Goal: Feedback & Contribution: Contribute content

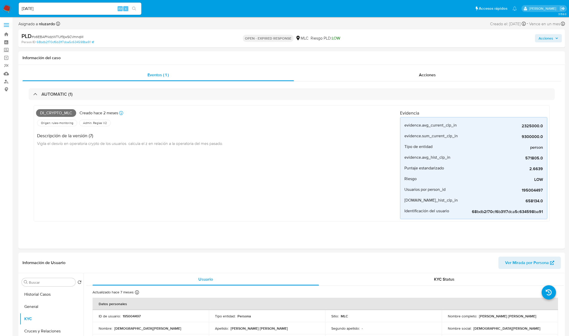
select select "10"
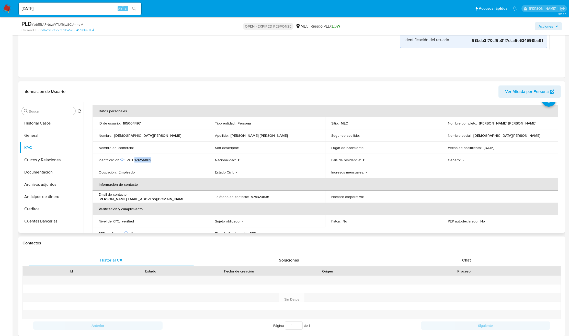
scroll to position [20, 0]
click at [54, 113] on input "Buscar" at bounding box center [51, 111] width 44 height 5
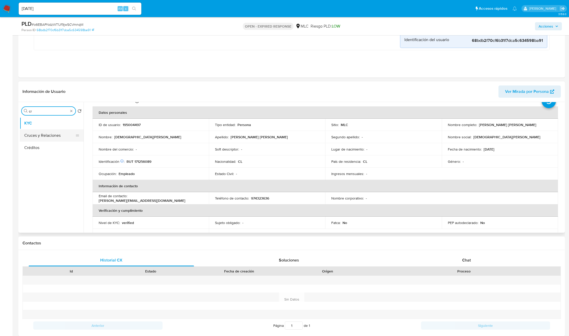
type input "cr"
click at [56, 134] on button "Cruces y Relaciones" at bounding box center [50, 135] width 60 height 12
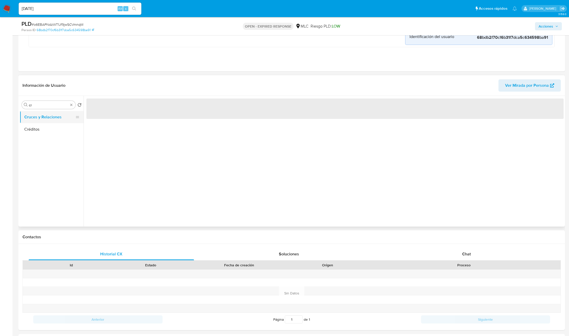
scroll to position [0, 0]
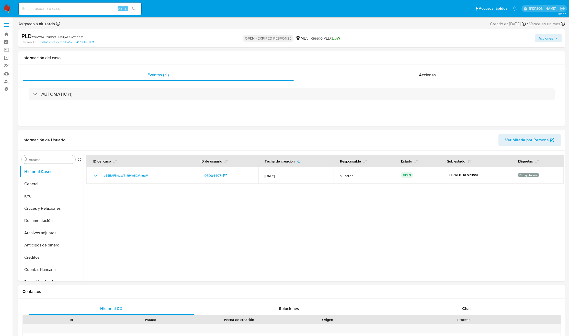
select select "10"
click at [60, 161] on input "Buscar" at bounding box center [51, 160] width 44 height 5
type input "cr"
click at [55, 187] on button "Cruces y Relaciones" at bounding box center [50, 184] width 60 height 12
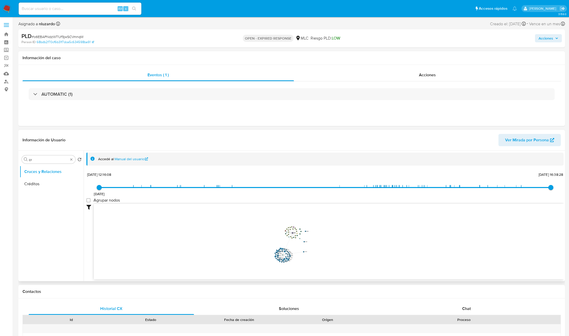
drag, startPoint x: 281, startPoint y: 249, endPoint x: 307, endPoint y: 252, distance: 25.4
click at [307, 252] on text "1882714863" at bounding box center [305, 252] width 3 height 1
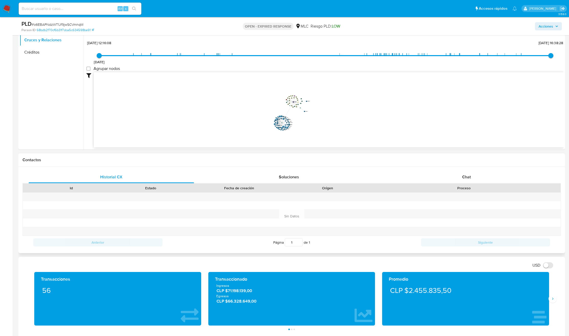
scroll to position [115, 0]
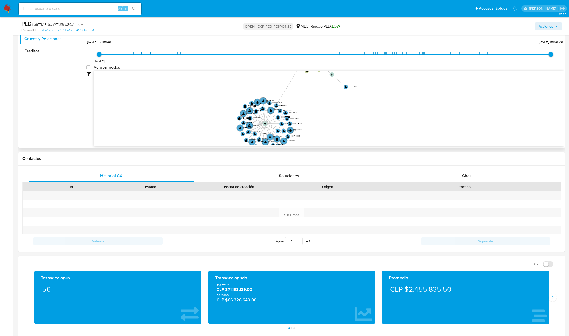
drag, startPoint x: 313, startPoint y: 130, endPoint x: 344, endPoint y: 132, distance: 30.2
click at [341, 136] on icon "device-62aa7f1c08813b001a44258f  user-195004497  195004497 device-62cf4e6e088…" at bounding box center [328, 108] width 469 height 74
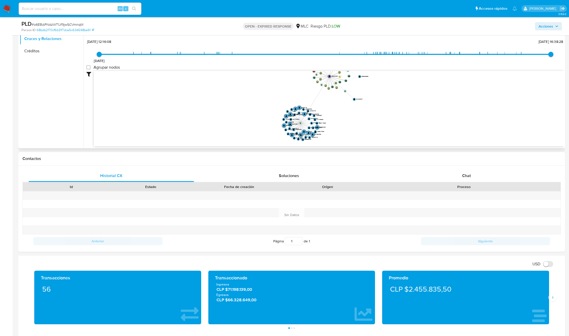
drag, startPoint x: 345, startPoint y: 122, endPoint x: 348, endPoint y: 127, distance: 5.4
click at [348, 127] on icon "device-62aa7f1c08813b001a44258f  user-195004497  195004497 device-62cf4e6e088…" at bounding box center [328, 108] width 469 height 74
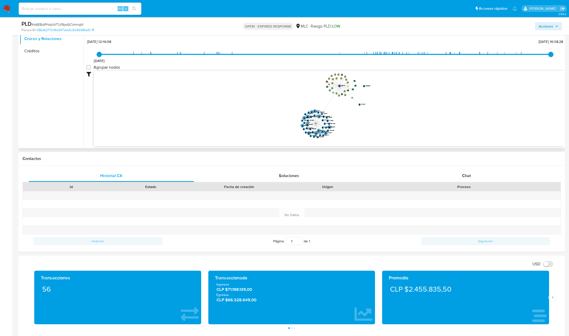
drag, startPoint x: 349, startPoint y: 119, endPoint x: 353, endPoint y: 117, distance: 5.0
click at [353, 117] on icon "device-62aa7f1c08813b001a44258f  user-195004497  195004497 device-62cf4e6e088…" at bounding box center [328, 108] width 469 height 74
click at [354, 113] on icon "device-62aa7f1c08813b001a44258f  user-195004497  195004497 device-62cf4e6e088…" at bounding box center [328, 108] width 469 height 74
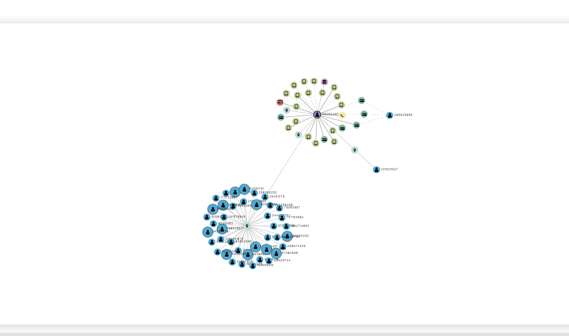
drag, startPoint x: 369, startPoint y: 86, endPoint x: 368, endPoint y: 90, distance: 3.9
click at [368, 90] on icon "device-62aa7f1c08813b001a44258f  user-195004497  195004497 device-62cf4e6e088…" at bounding box center [328, 108] width 469 height 74
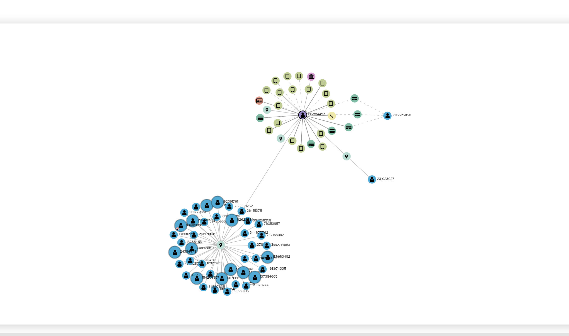
drag, startPoint x: 368, startPoint y: 90, endPoint x: 370, endPoint y: 86, distance: 4.5
click at [370, 86] on icon "device-62aa7f1c08813b001a44258f  user-195004497  195004497 device-62cf4e6e088…" at bounding box center [328, 108] width 469 height 74
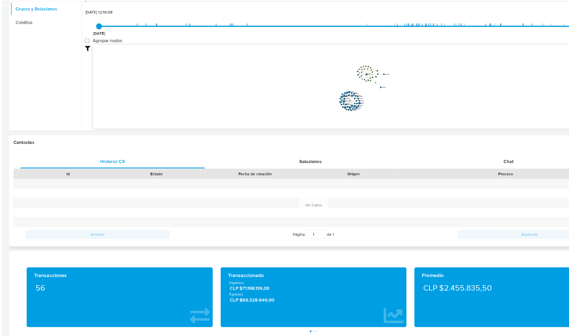
scroll to position [111, 0]
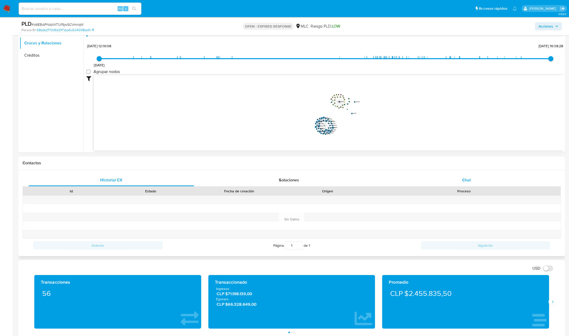
click at [481, 177] on div "Chat" at bounding box center [466, 180] width 165 height 12
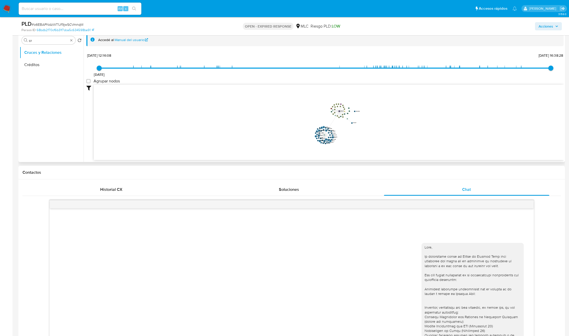
scroll to position [0, 0]
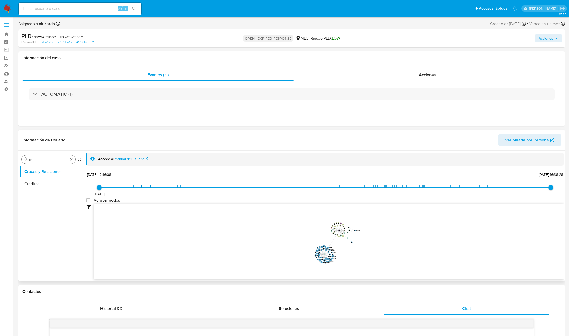
click at [40, 162] on input "cr" at bounding box center [48, 160] width 39 height 5
type input "doc"
click at [39, 178] on button "Documentación" at bounding box center [50, 184] width 60 height 12
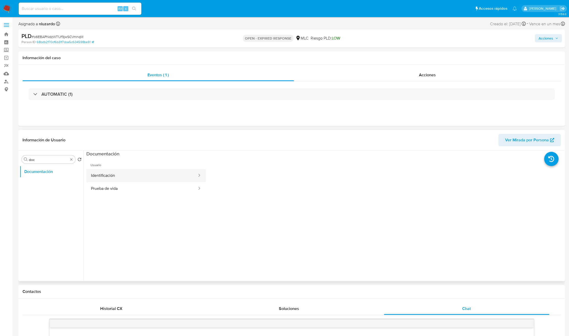
click at [163, 169] on button "Identificación" at bounding box center [141, 175] width 111 height 13
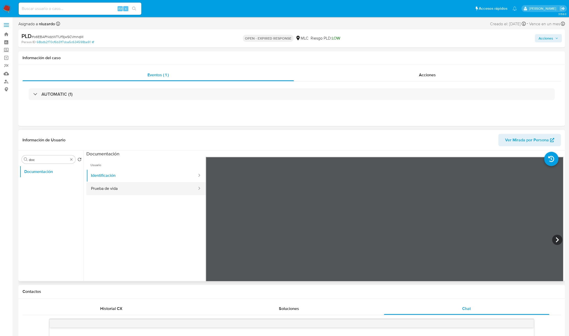
click at [160, 188] on button "Prueba de vida" at bounding box center [141, 188] width 111 height 13
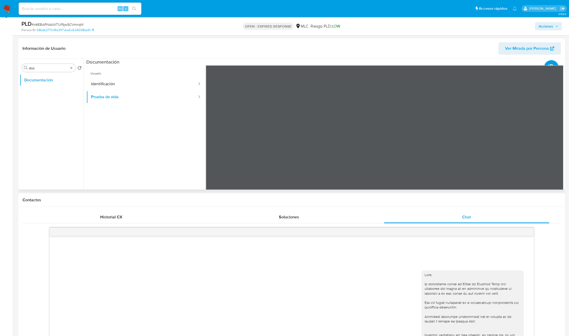
scroll to position [77, 0]
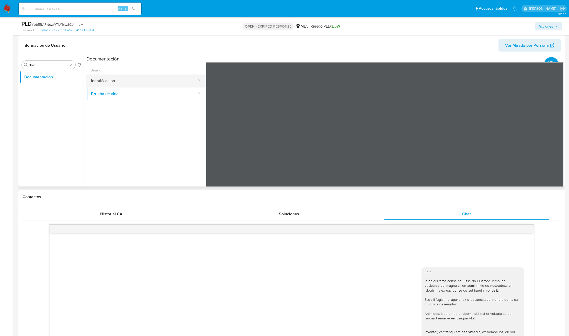
click at [101, 82] on button "Identificación" at bounding box center [141, 81] width 111 height 13
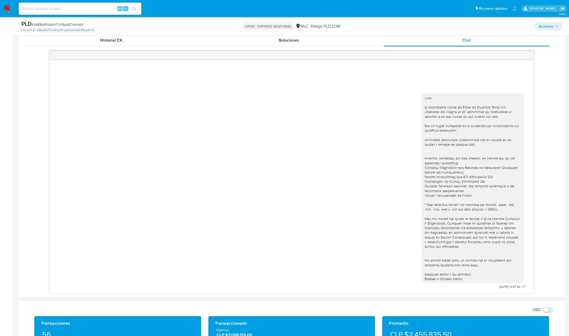
scroll to position [230, 0]
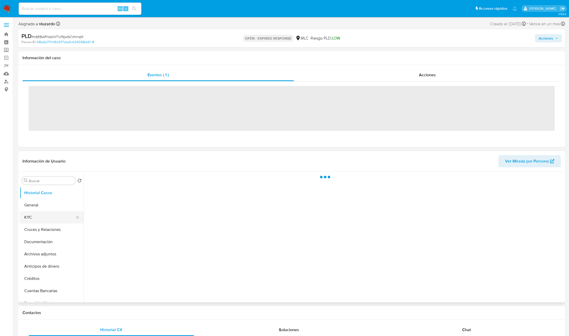
click at [35, 218] on button "KYC" at bounding box center [50, 217] width 60 height 12
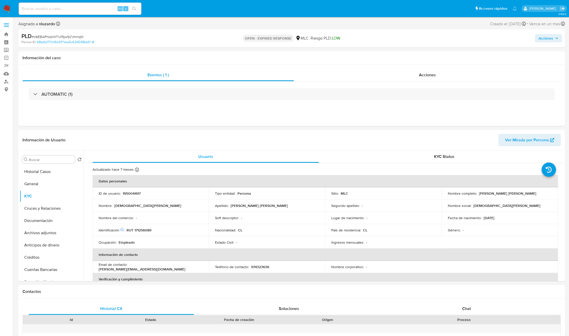
select select "10"
click at [62, 161] on input "Buscar" at bounding box center [51, 160] width 44 height 5
type input "doc"
click at [49, 181] on button "Documentación" at bounding box center [50, 184] width 60 height 12
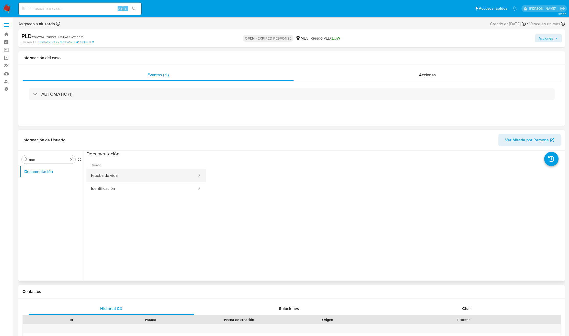
click at [130, 179] on button "Prueba de vida" at bounding box center [141, 175] width 111 height 13
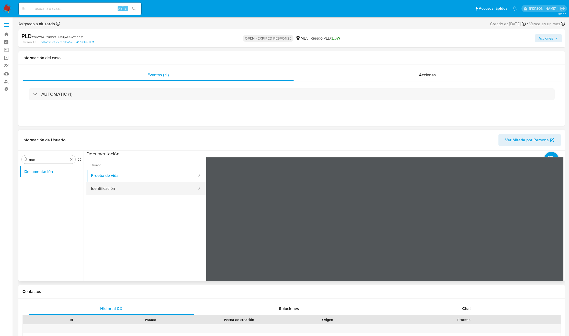
click at [137, 186] on button "Identificación" at bounding box center [141, 188] width 111 height 13
click at [147, 179] on button "Prueba de vida" at bounding box center [141, 175] width 111 height 13
click at [45, 159] on input "doc" at bounding box center [48, 160] width 39 height 5
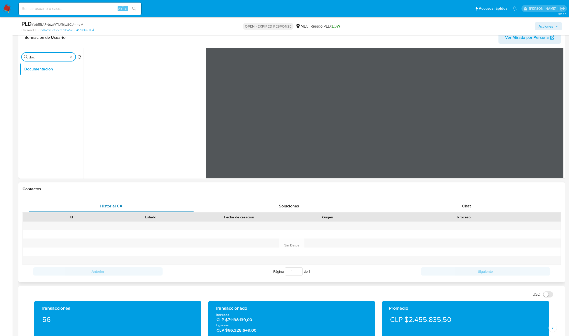
scroll to position [84, 0]
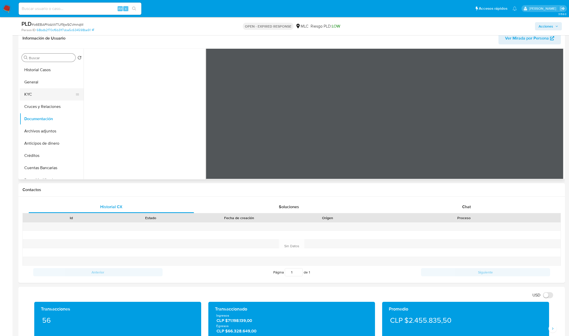
click at [48, 88] on button "KYC" at bounding box center [50, 94] width 60 height 12
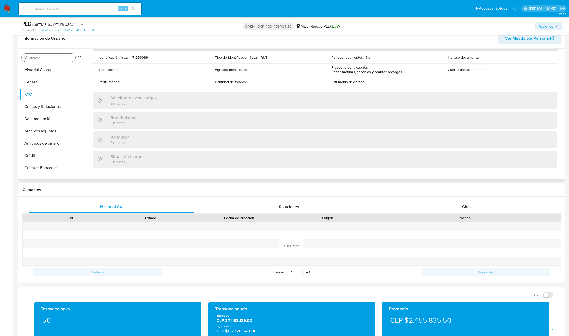
scroll to position [129, 0]
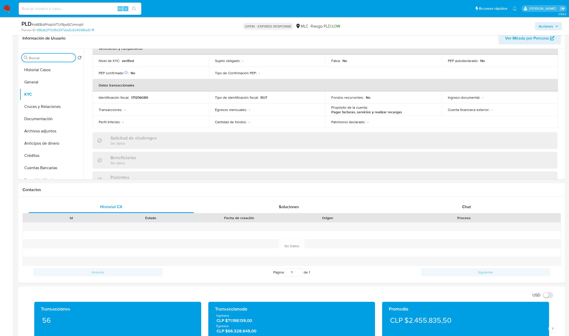
click at [37, 57] on input "Buscar" at bounding box center [51, 58] width 44 height 5
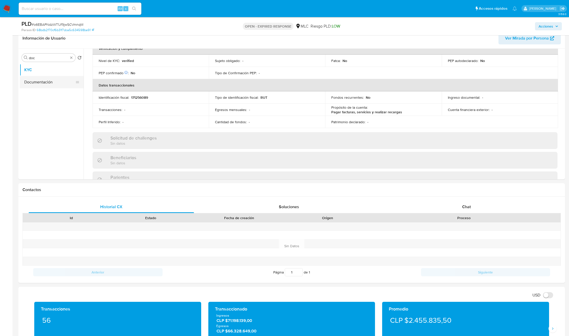
click at [38, 78] on button "Documentación" at bounding box center [50, 82] width 60 height 12
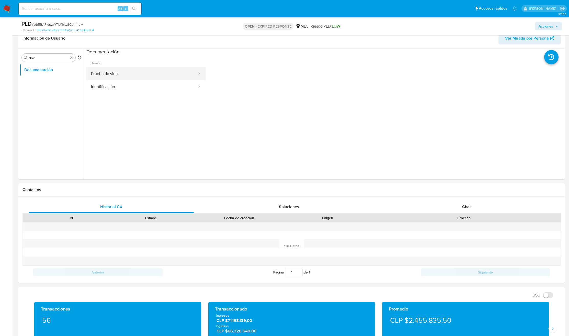
click at [140, 78] on button "Prueba de vida" at bounding box center [141, 73] width 111 height 13
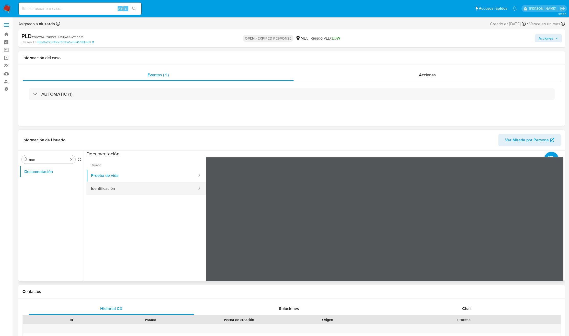
click at [121, 186] on button "Identificación" at bounding box center [141, 188] width 111 height 13
click at [559, 237] on icon at bounding box center [557, 240] width 10 height 10
click at [128, 168] on span "Usuario" at bounding box center [145, 163] width 119 height 12
click at [128, 172] on button "Prueba de vida" at bounding box center [141, 175] width 111 height 13
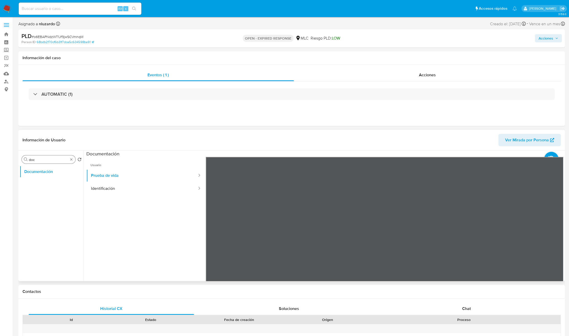
click at [64, 160] on input "doc" at bounding box center [48, 160] width 39 height 5
type input "AD"
click at [62, 173] on button "Documentación" at bounding box center [50, 172] width 60 height 12
click at [59, 180] on button "Archivos adjuntos" at bounding box center [50, 184] width 60 height 12
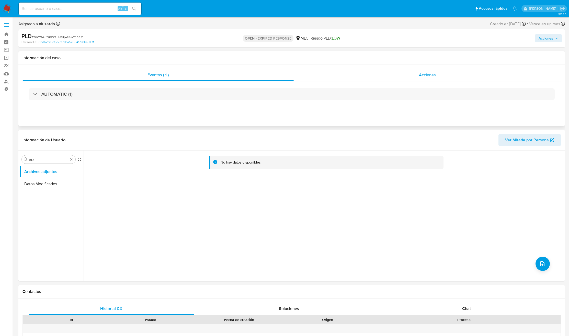
click at [436, 77] on div "Acciones" at bounding box center [427, 75] width 267 height 12
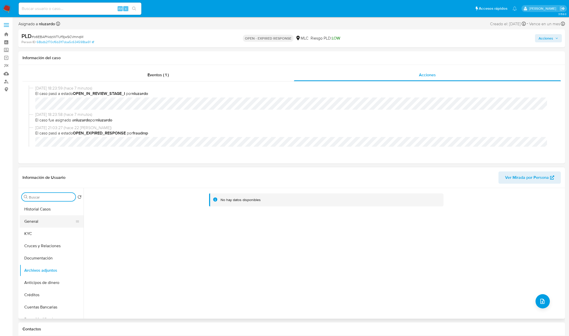
click at [44, 225] on button "General" at bounding box center [50, 222] width 60 height 12
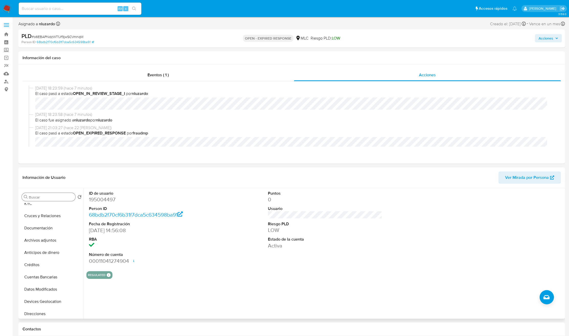
scroll to position [38, 0]
click at [48, 196] on input "Buscar" at bounding box center [51, 197] width 44 height 5
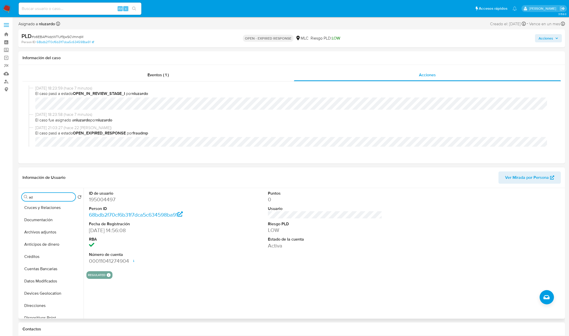
scroll to position [0, 0]
type input "ad"
click at [52, 222] on button "Archivos adjuntos" at bounding box center [50, 222] width 60 height 12
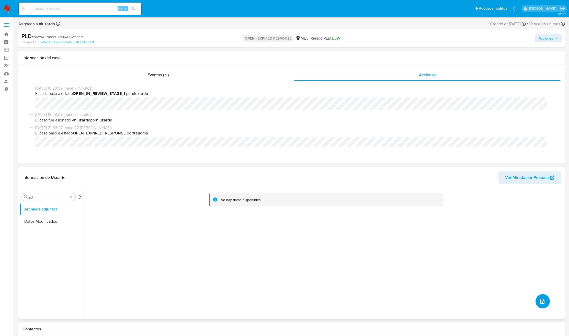
click at [540, 301] on icon "upload-file" at bounding box center [542, 302] width 6 height 6
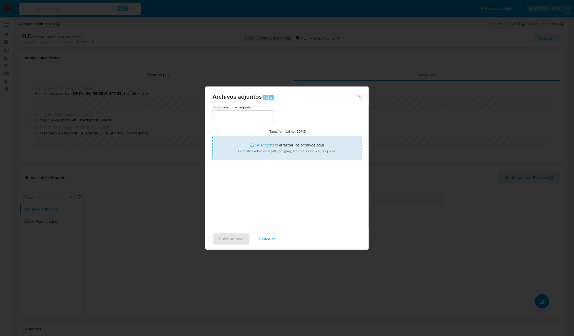
type input "C:\fakepath\195004497_Tablas_Transaccionales_1.3.0.xlsx"
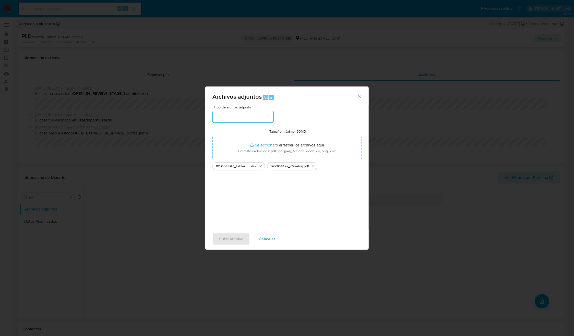
click at [264, 119] on button "button" at bounding box center [243, 117] width 61 height 12
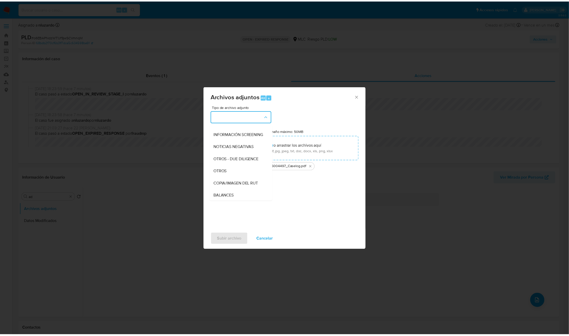
scroll to position [59, 0]
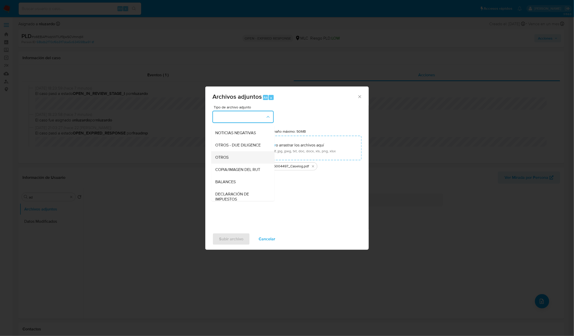
click at [227, 164] on div "OTROS" at bounding box center [242, 157] width 52 height 12
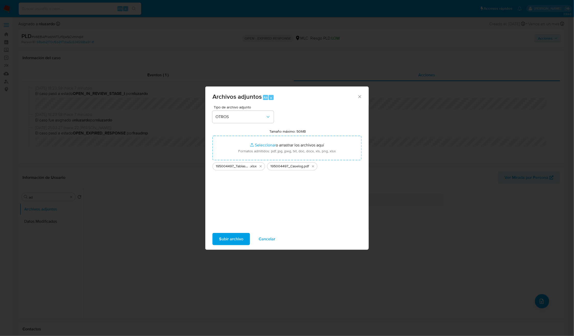
click at [229, 238] on span "Subir archivo" at bounding box center [231, 239] width 24 height 11
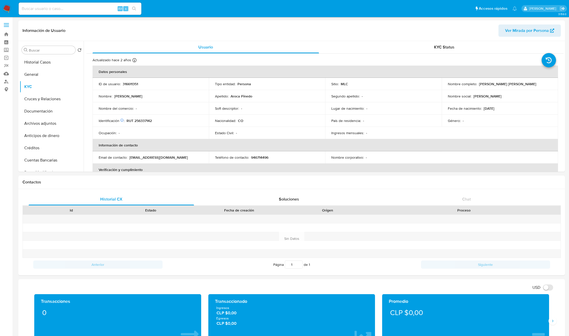
select select "10"
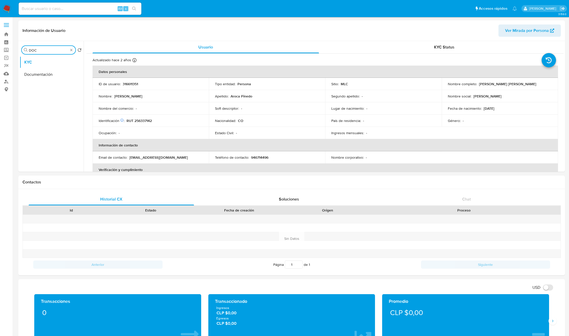
select select "10"
type input "DOC"
click at [49, 71] on button "Documentación" at bounding box center [50, 74] width 60 height 12
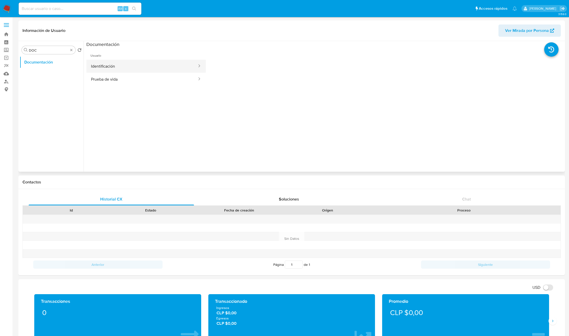
click at [109, 72] on button "Identificación" at bounding box center [141, 66] width 111 height 13
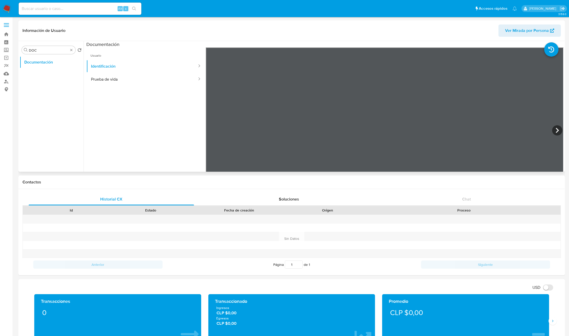
scroll to position [38, 0]
click at [152, 85] on button "Prueba de vida" at bounding box center [141, 79] width 111 height 13
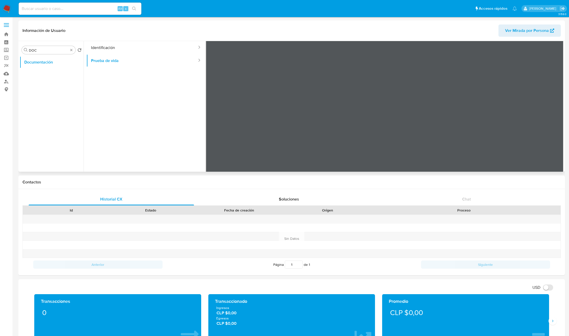
scroll to position [0, 0]
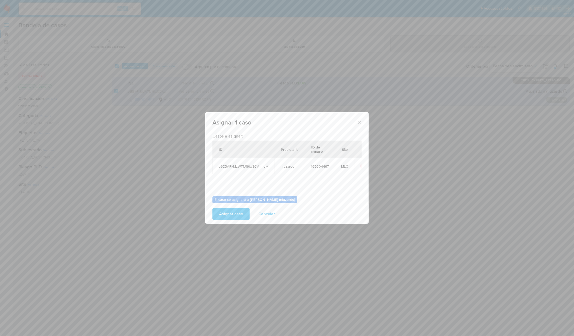
click at [238, 216] on span "Asignar caso" at bounding box center [231, 214] width 24 height 11
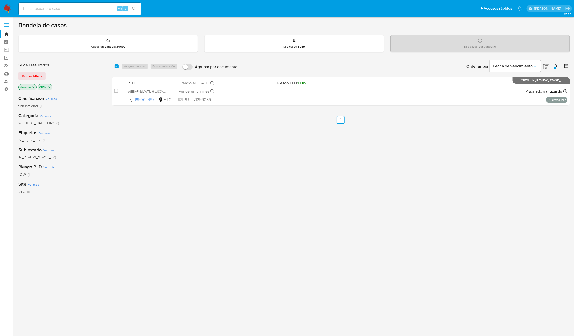
click at [555, 68] on div at bounding box center [555, 68] width 2 height 2
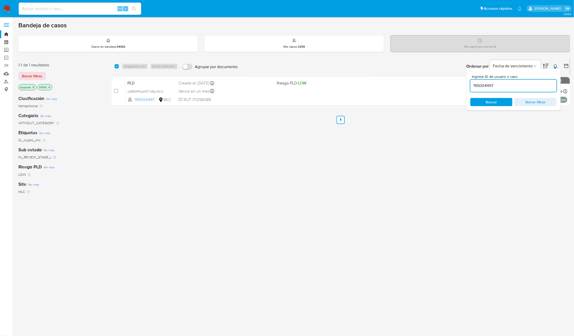
click at [509, 85] on input "195004497" at bounding box center [513, 85] width 86 height 7
type input "55366587"
click at [473, 103] on button "Buscar" at bounding box center [491, 102] width 42 height 8
click at [557, 66] on icon at bounding box center [556, 66] width 4 height 4
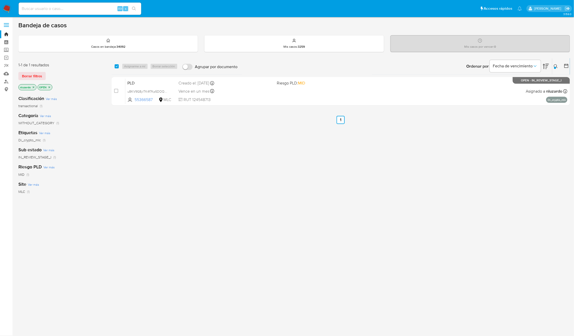
click at [416, 160] on div "select-all-cases-checkbox Asignarme a mí Borrar selección Agrupar por documento…" at bounding box center [341, 173] width 459 height 231
click at [397, 111] on div "select-all-cases-checkbox Asignarme a mí Borrar selección Agrupar por documento…" at bounding box center [341, 173] width 459 height 231
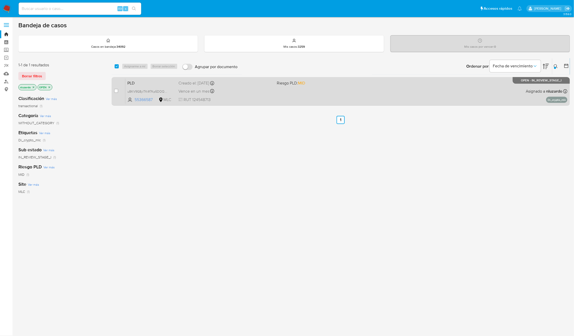
click at [394, 102] on div "PLD uBKV9G8ylTK4f7Kp5DOQMQmP 55366587 MLC Riesgo PLD: MID Creado el: [DATE] Cre…" at bounding box center [346, 91] width 442 height 26
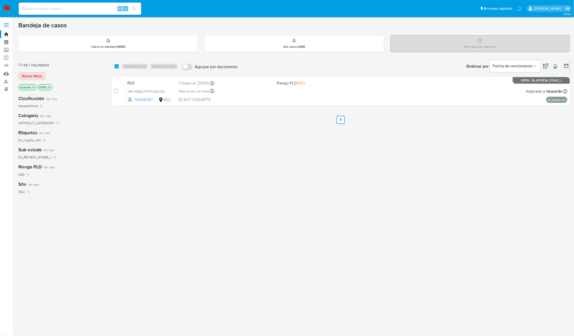
click at [556, 66] on icon at bounding box center [556, 66] width 4 height 4
click at [515, 86] on input "55366587" at bounding box center [513, 85] width 86 height 7
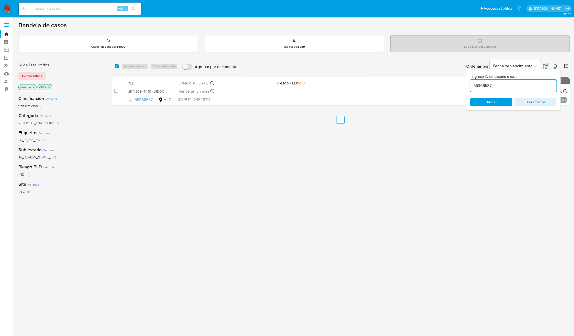
click at [515, 86] on input "55366587" at bounding box center [513, 85] width 86 height 7
click at [502, 101] on span "Buscar" at bounding box center [491, 102] width 35 height 7
click at [553, 67] on button at bounding box center [556, 66] width 8 height 6
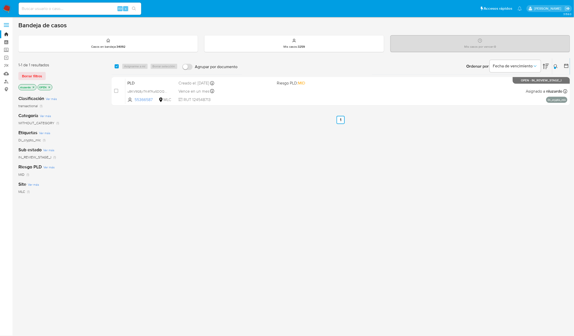
click at [322, 193] on div "select-all-cases-checkbox Asignarme a mí Borrar selección Agrupar por documento…" at bounding box center [341, 173] width 459 height 231
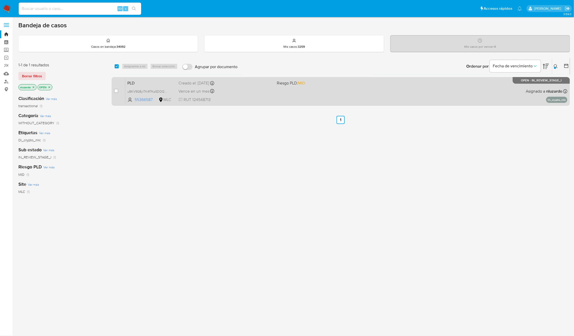
click at [323, 99] on div "PLD uBKV9G8ylTK4f7Kp5DOQMQmP 55366587 MLC Riesgo PLD: MID Creado el: [DATE] Cre…" at bounding box center [346, 91] width 442 height 26
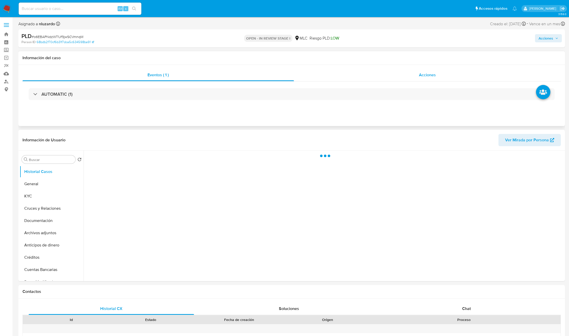
click at [421, 72] on span "Acciones" at bounding box center [427, 75] width 17 height 6
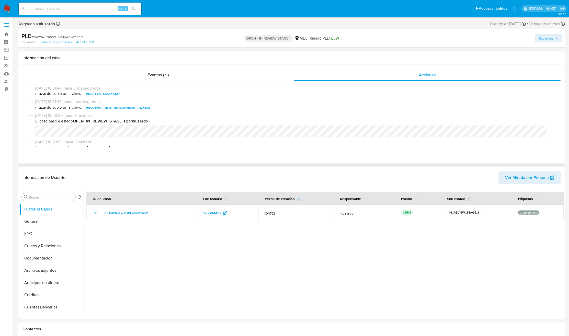
select select "10"
click at [140, 96] on span "nluzardo subió un archivo: 195004497_Caselog.pdf" at bounding box center [293, 94] width 517 height 6
copy span "195004497_Caselog.pdf"
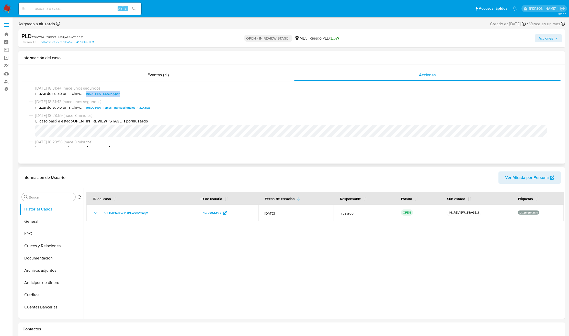
click at [140, 96] on span "nluzardo subió un archivo: 195004497_Caselog.pdf" at bounding box center [293, 94] width 517 height 6
click at [540, 42] on div "Acciones" at bounding box center [472, 38] width 179 height 12
click at [550, 37] on span "Acciones" at bounding box center [545, 38] width 15 height 8
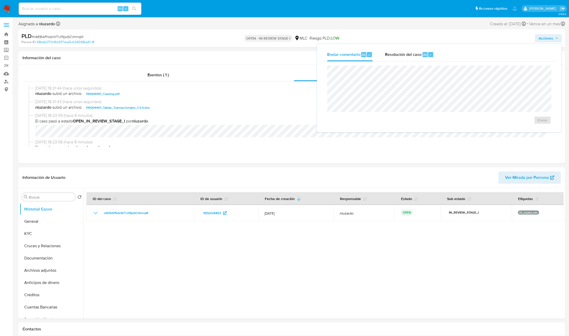
click at [399, 62] on div "Enviar" at bounding box center [439, 95] width 236 height 67
drag, startPoint x: 416, startPoint y: 51, endPoint x: 410, endPoint y: 64, distance: 14.7
click at [416, 52] on span "Resolución del caso" at bounding box center [403, 55] width 37 height 6
click at [478, 125] on span "No ROI" at bounding box center [484, 125] width 25 height 11
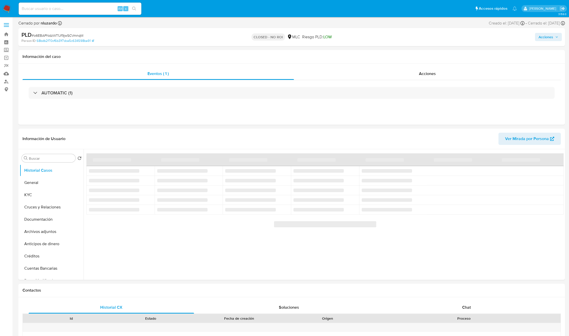
select select "10"
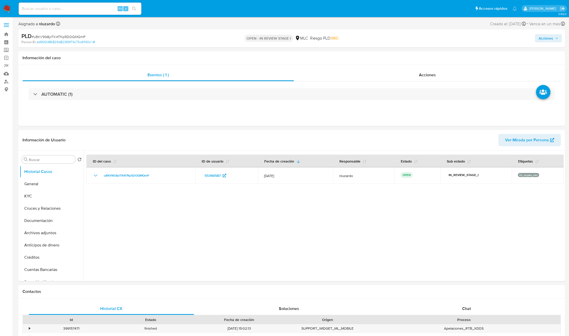
select select "10"
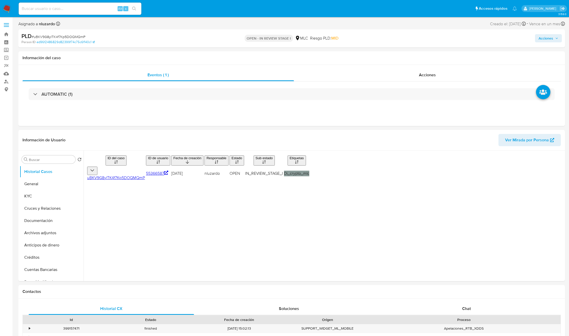
select select "10"
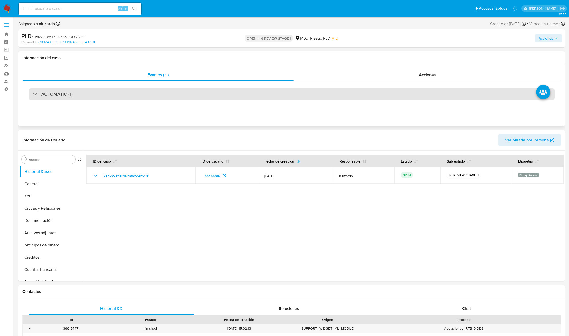
click at [138, 100] on div "AUTOMATIC (1)" at bounding box center [292, 94] width 526 height 12
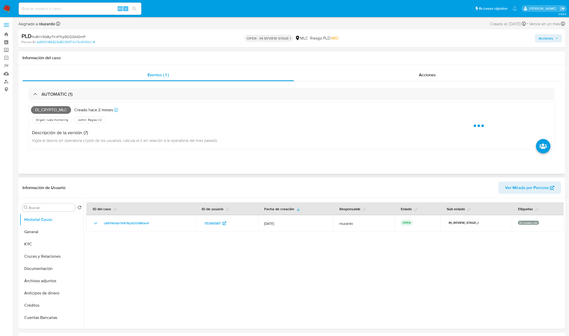
click at [56, 110] on span "Di_crypto_mlc" at bounding box center [51, 110] width 40 height 8
copy span "Di_crypto_mlc"
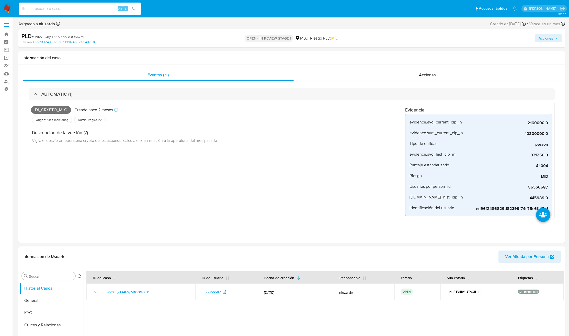
click at [67, 8] on input at bounding box center [80, 8] width 123 height 7
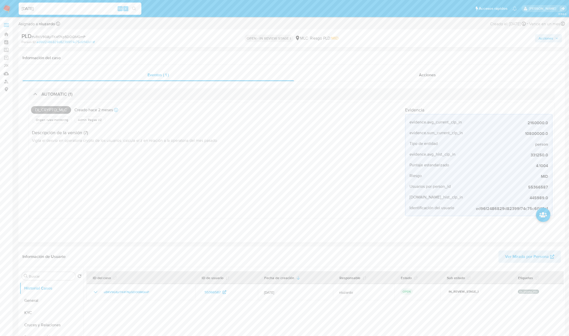
type input "[DATE]"
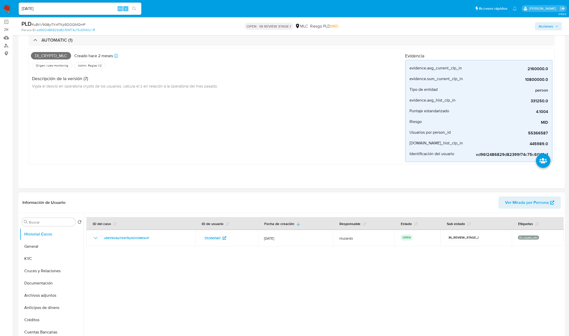
scroll to position [77, 0]
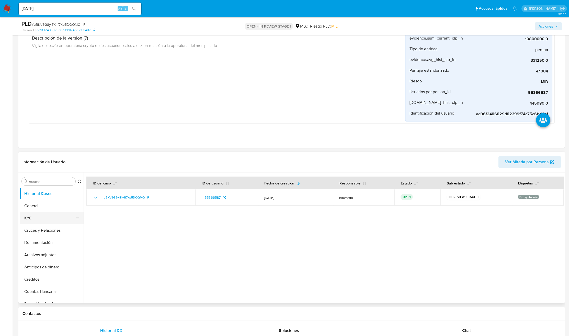
drag, startPoint x: 74, startPoint y: 205, endPoint x: 55, endPoint y: 216, distance: 21.7
click at [73, 207] on li "General" at bounding box center [52, 206] width 64 height 12
click at [55, 216] on button "KYC" at bounding box center [50, 218] width 60 height 12
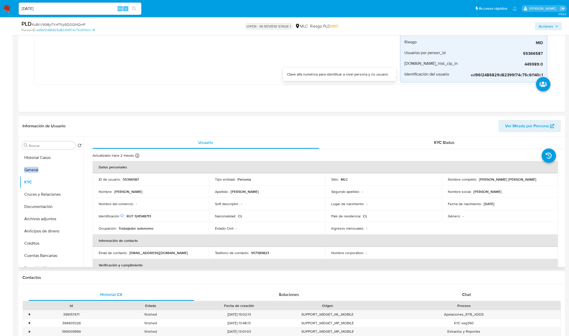
scroll to position [153, 0]
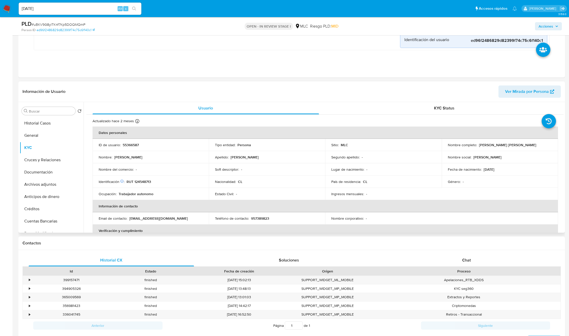
click at [479, 146] on p "[PERSON_NAME] [PERSON_NAME]" at bounding box center [507, 145] width 57 height 5
click at [546, 149] on td "Nombre completo : Cristian Eugenio Muñoz Velásquez" at bounding box center [499, 145] width 116 height 12
copy p "[PERSON_NAME] [PERSON_NAME]"
click at [185, 179] on tbody "ID de usuario : 55366587 Tipo entidad : Persona Sitio : MLC Nombre completo : C…" at bounding box center [324, 169] width 465 height 61
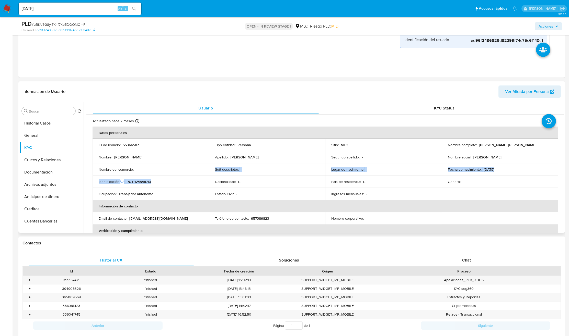
click at [139, 182] on p "RUT 124548713" at bounding box center [138, 182] width 25 height 5
click at [36, 113] on input "Buscar" at bounding box center [51, 111] width 44 height 5
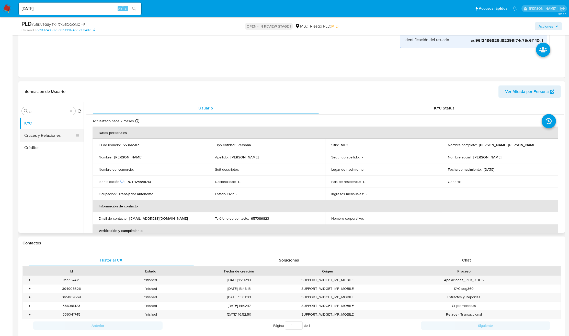
click at [51, 134] on button "Cruces y Relaciones" at bounding box center [50, 135] width 60 height 12
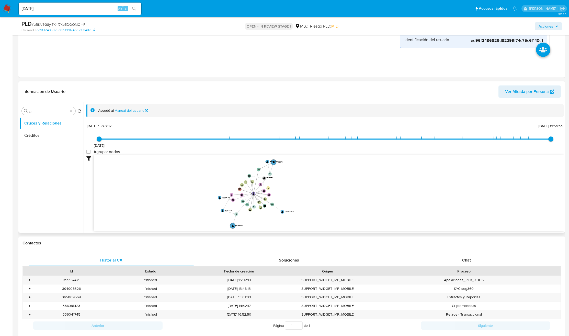
drag, startPoint x: 210, startPoint y: 208, endPoint x: 245, endPoint y: 209, distance: 34.7
click at [244, 209] on icon "user-151357515  151357515 device-6116b1fe08813b00190c7177  user-55366587  55…" at bounding box center [328, 193] width 469 height 74
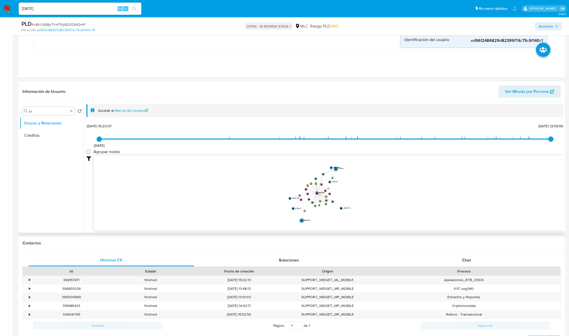
drag, startPoint x: 253, startPoint y: 205, endPoint x: 287, endPoint y: 203, distance: 34.0
click at [287, 203] on icon "user-151357515  151357515 device-6116b1fe08813b00190c7177  user-55366587  55…" at bounding box center [328, 193] width 469 height 74
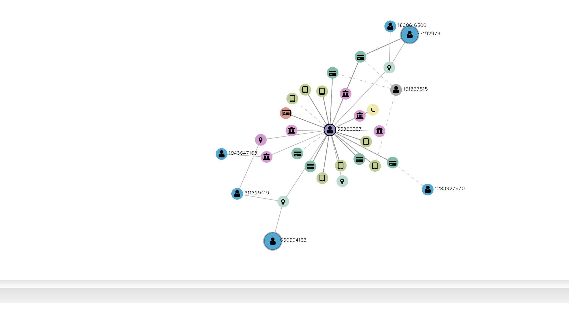
drag, startPoint x: 351, startPoint y: 191, endPoint x: 339, endPoint y: 191, distance: 11.5
click at [339, 191] on icon "user-151357515  151357515 device-6116b1fe08813b00190c7177  user-55366587  55…" at bounding box center [328, 193] width 469 height 74
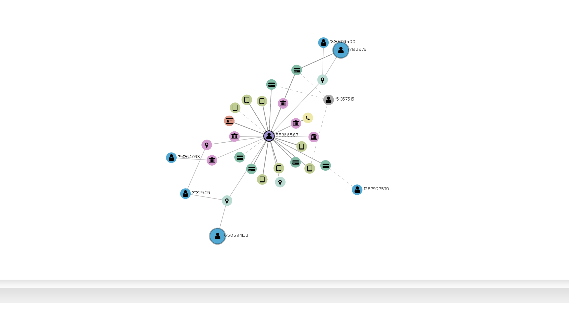
drag, startPoint x: 339, startPoint y: 191, endPoint x: 331, endPoint y: 193, distance: 8.2
click at [331, 193] on icon "user-151357515  151357515 device-6116b1fe08813b00190c7177  user-55366587  55…" at bounding box center [328, 193] width 469 height 74
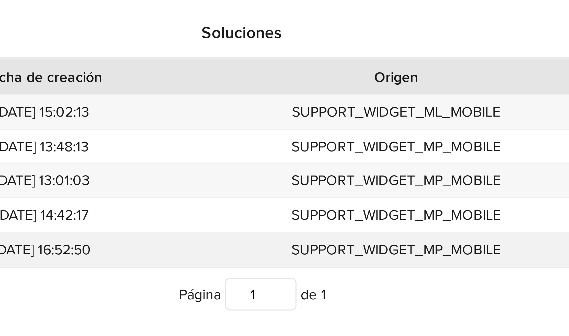
scroll to position [153, 0]
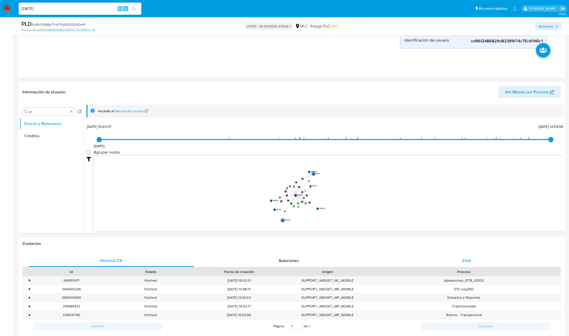
click at [467, 264] on span "Chat" at bounding box center [466, 261] width 9 height 6
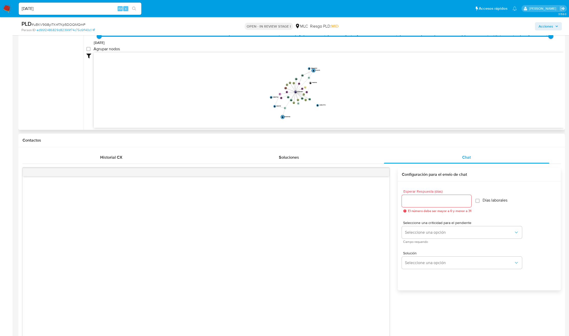
scroll to position [0, 0]
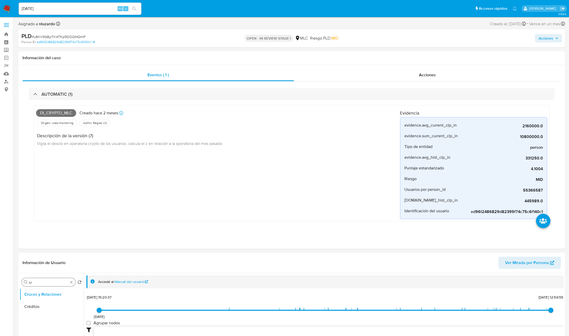
click at [30, 287] on div "Buscar cr" at bounding box center [49, 282] width 54 height 8
click at [30, 286] on div "Buscar cr" at bounding box center [49, 282] width 54 height 8
click at [30, 285] on input "cr" at bounding box center [48, 282] width 39 height 5
click at [29, 285] on input "cr" at bounding box center [48, 282] width 39 height 5
type input "DOC"
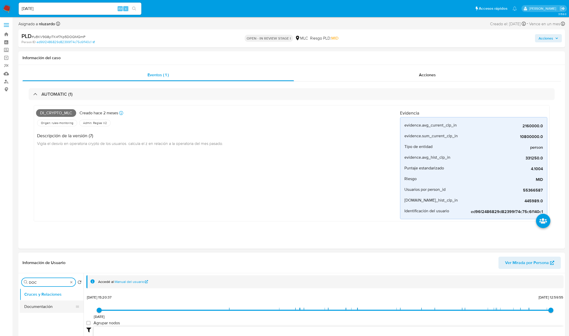
click at [38, 303] on button "Documentación" at bounding box center [50, 307] width 60 height 12
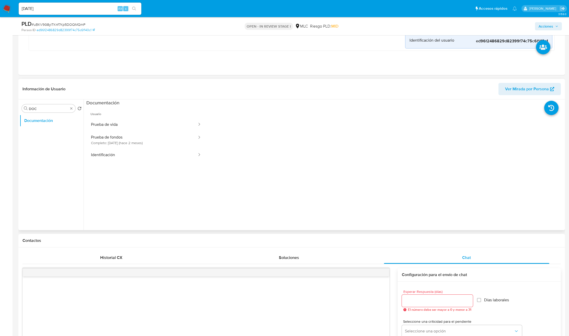
scroll to position [153, 0]
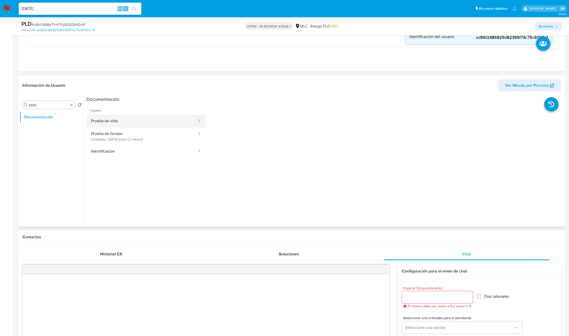
click at [122, 121] on button "Prueba de vida" at bounding box center [141, 121] width 111 height 13
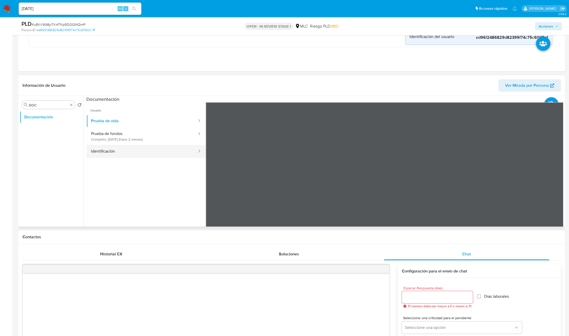
click at [126, 152] on button "Identificación" at bounding box center [141, 151] width 111 height 13
click at [150, 133] on button "Prueba de fondos Completo: [DATE] (hace 2 meses)" at bounding box center [141, 136] width 111 height 17
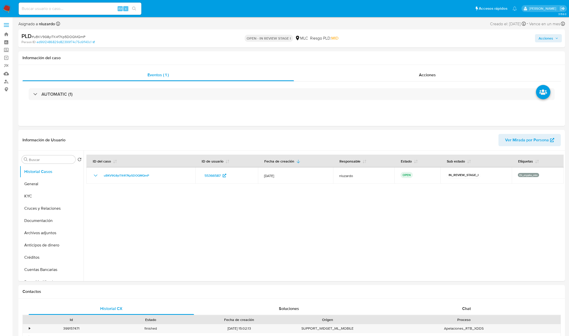
select select "10"
click at [58, 160] on input "Buscar" at bounding box center [51, 160] width 44 height 5
type input "doc"
click at [38, 190] on button "Documentación" at bounding box center [50, 184] width 60 height 12
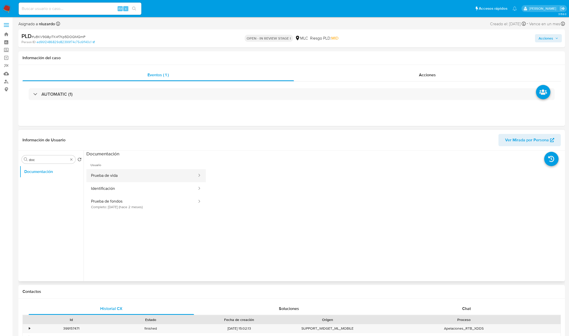
click at [95, 178] on button "Prueba de vida" at bounding box center [141, 175] width 111 height 13
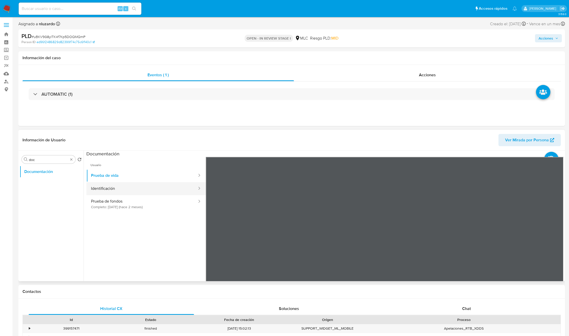
click at [133, 191] on button "Identificación" at bounding box center [141, 188] width 111 height 13
click at [146, 205] on button "Prueba de fondos Completo: [DATE] (hace 2 meses)" at bounding box center [141, 203] width 111 height 17
